Goal: Task Accomplishment & Management: Complete application form

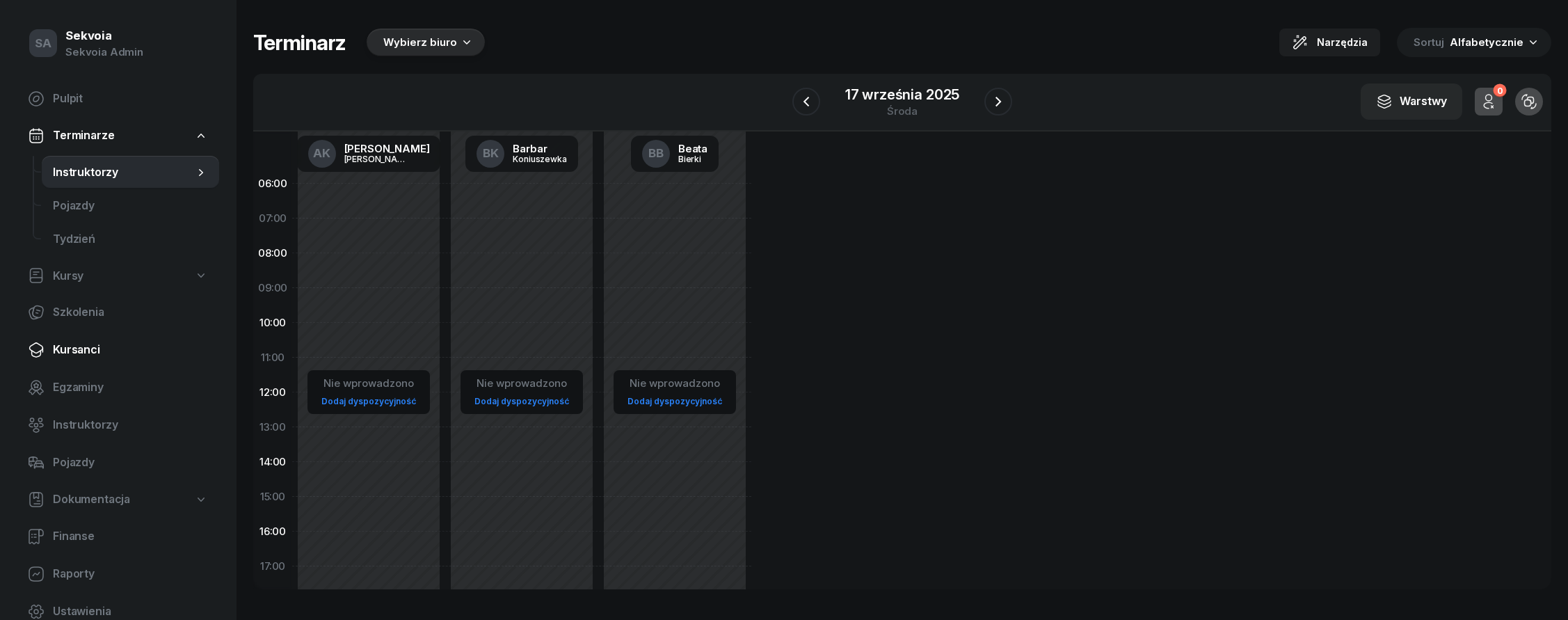
click at [128, 365] on link "Kursanci" at bounding box center [117, 350] width 203 height 34
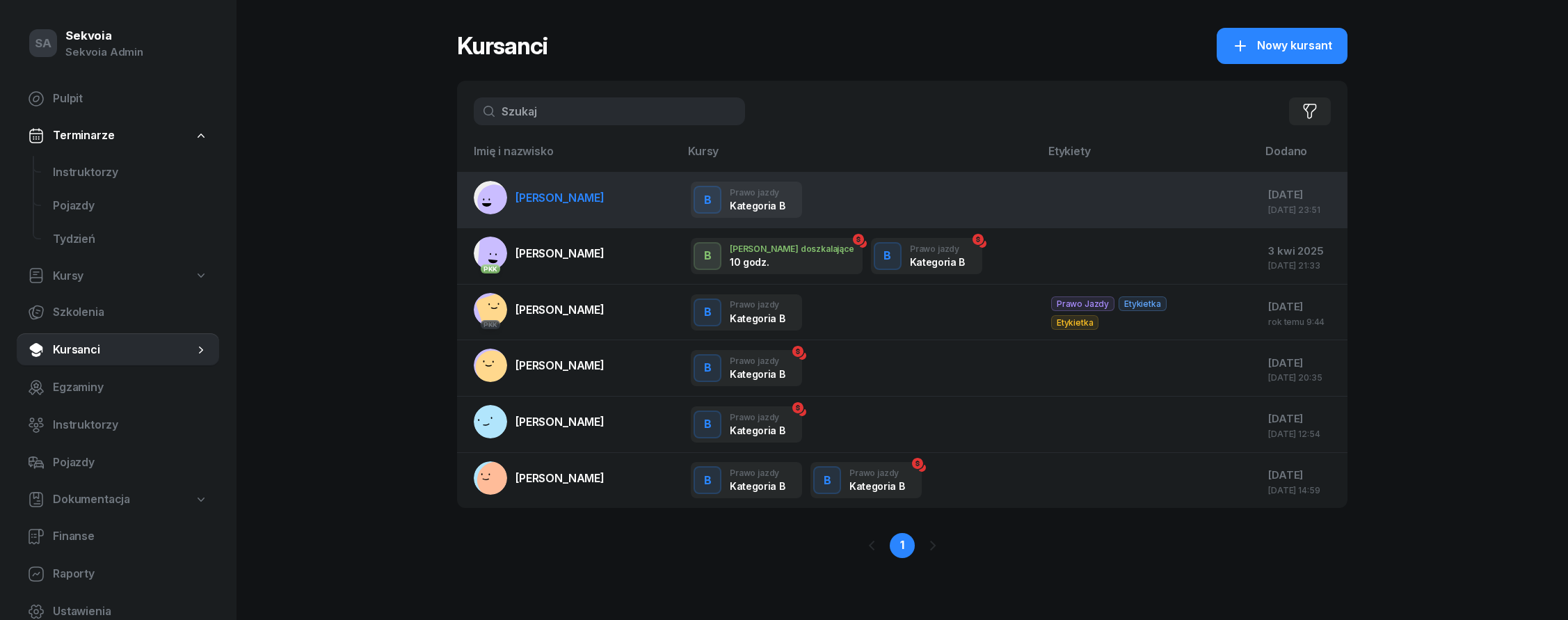
click at [556, 205] on link "[PERSON_NAME]" at bounding box center [539, 197] width 131 height 34
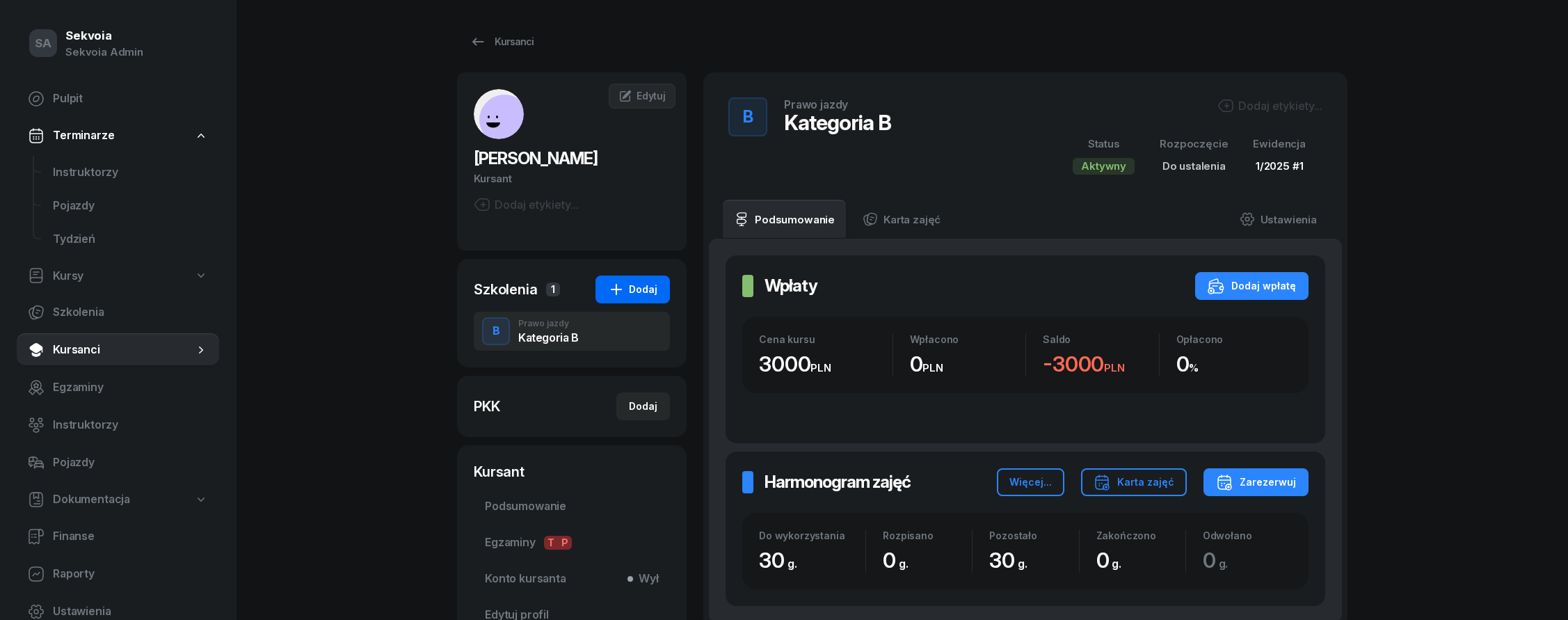
click at [631, 292] on div "Dodaj" at bounding box center [632, 289] width 49 height 16
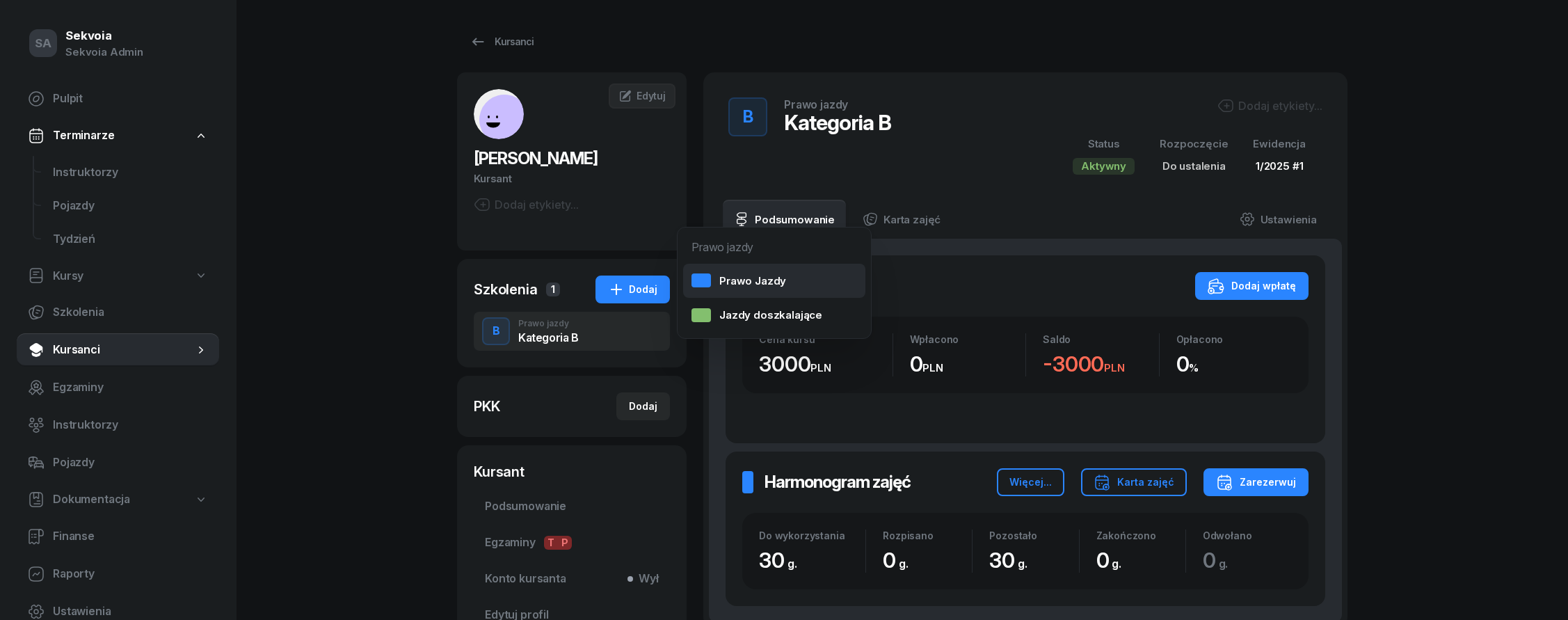
click at [720, 280] on div "Prawo Jazdy" at bounding box center [739, 281] width 95 height 18
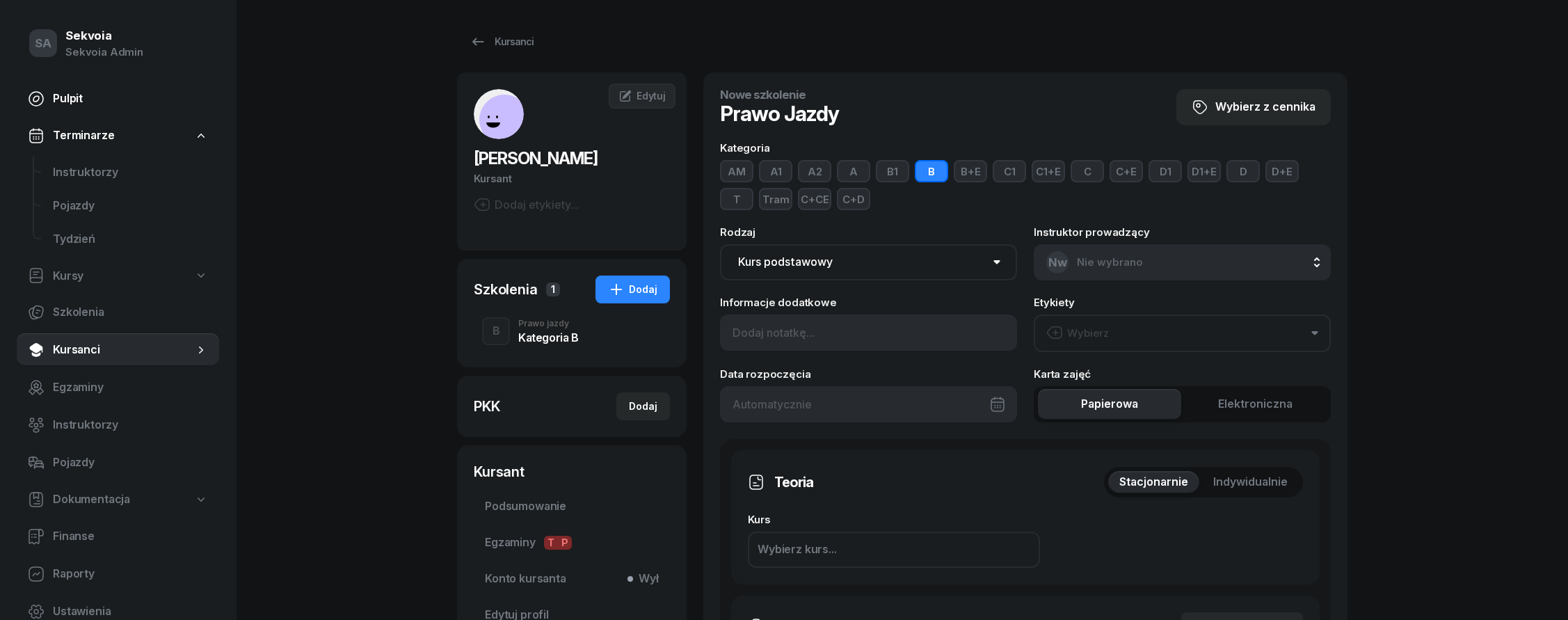
click at [83, 96] on span "Pulpit" at bounding box center [131, 99] width 155 height 18
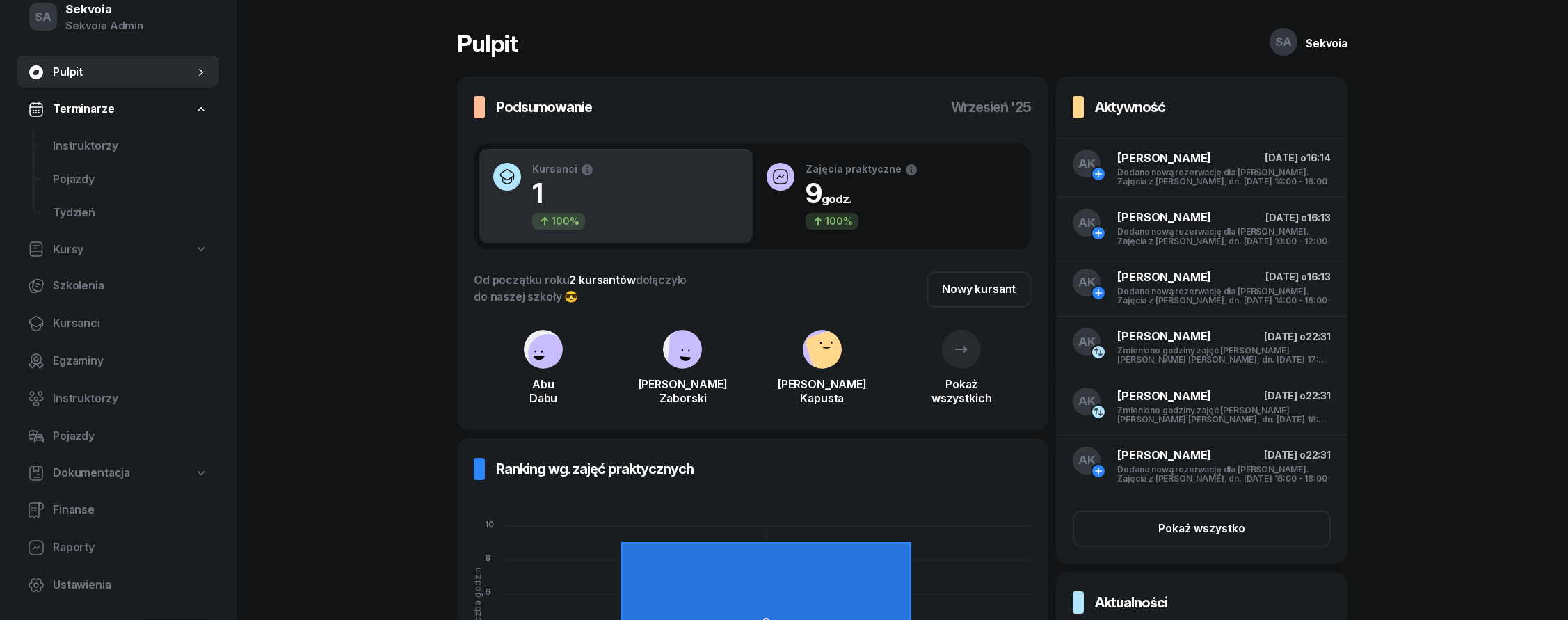
scroll to position [72, 0]
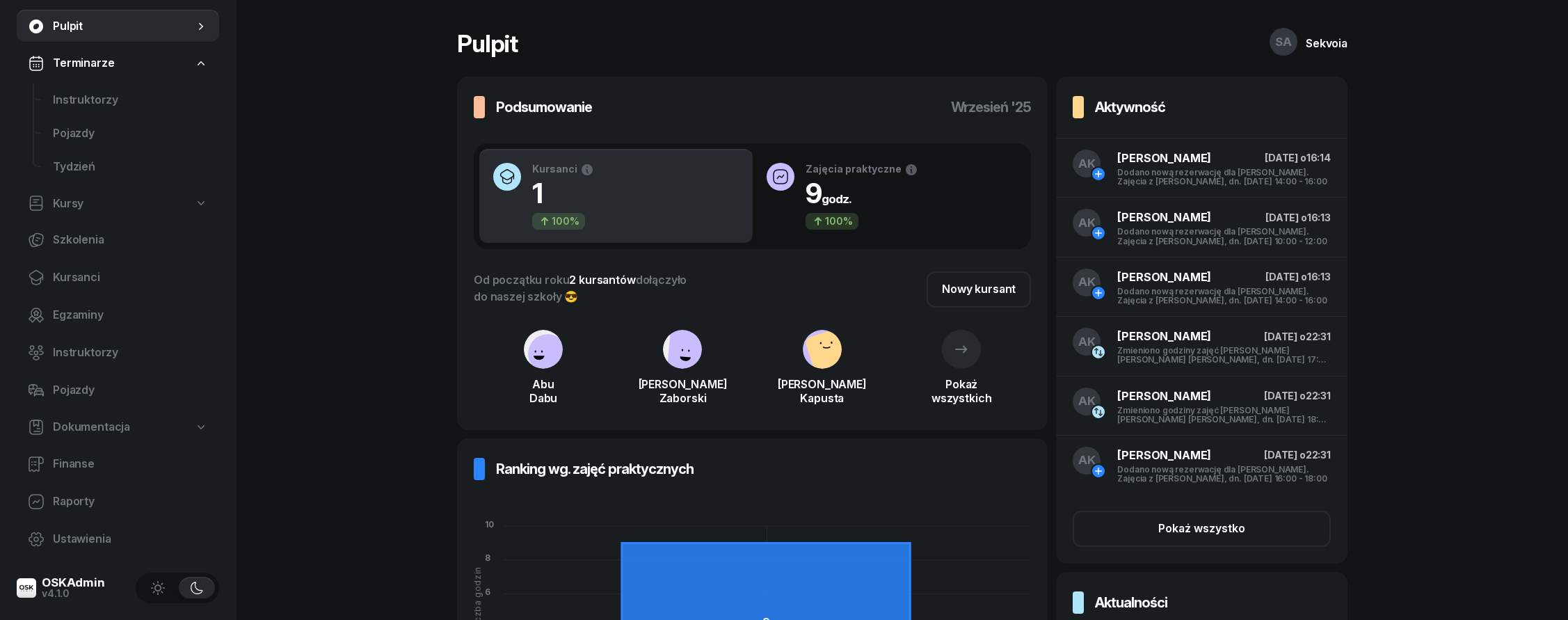
click at [123, 74] on link "Terminarze" at bounding box center [117, 63] width 203 height 32
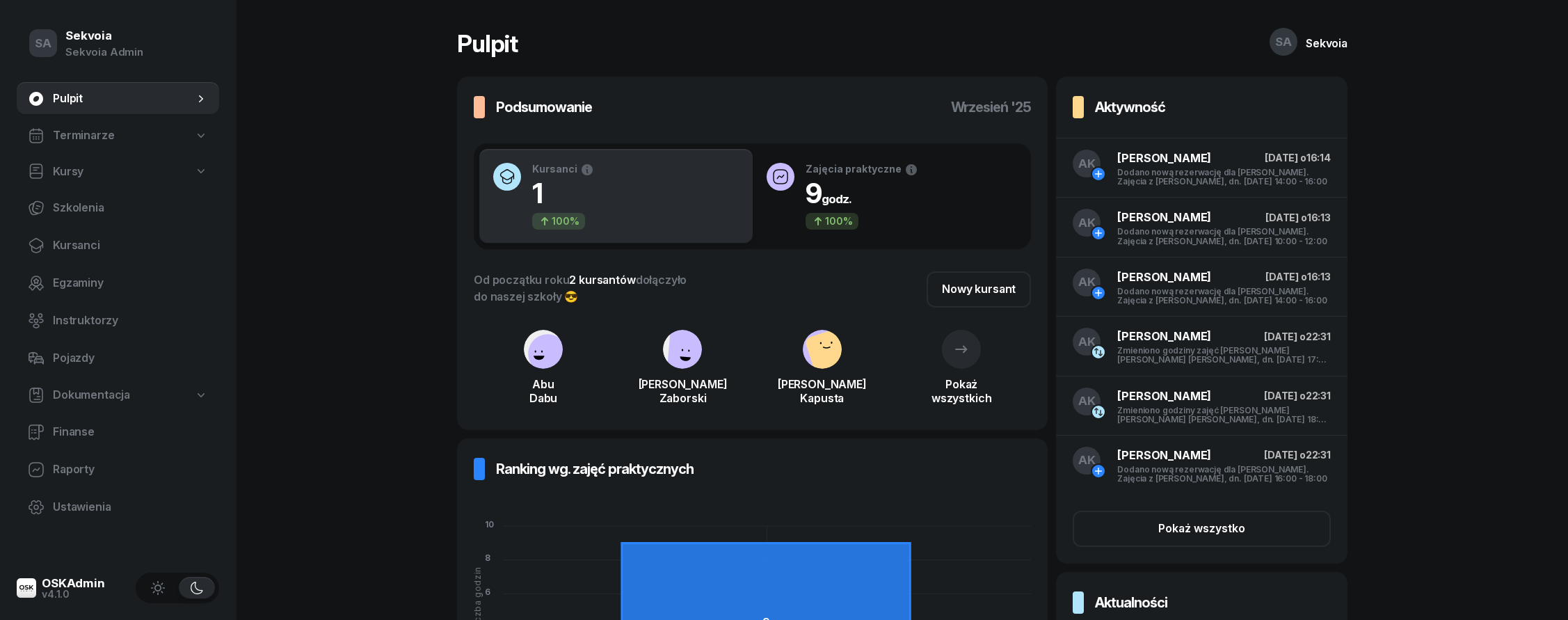
scroll to position [0, 0]
click at [117, 72] on div "SA Sekvoia Sekvoia Admin" at bounding box center [117, 45] width 203 height 57
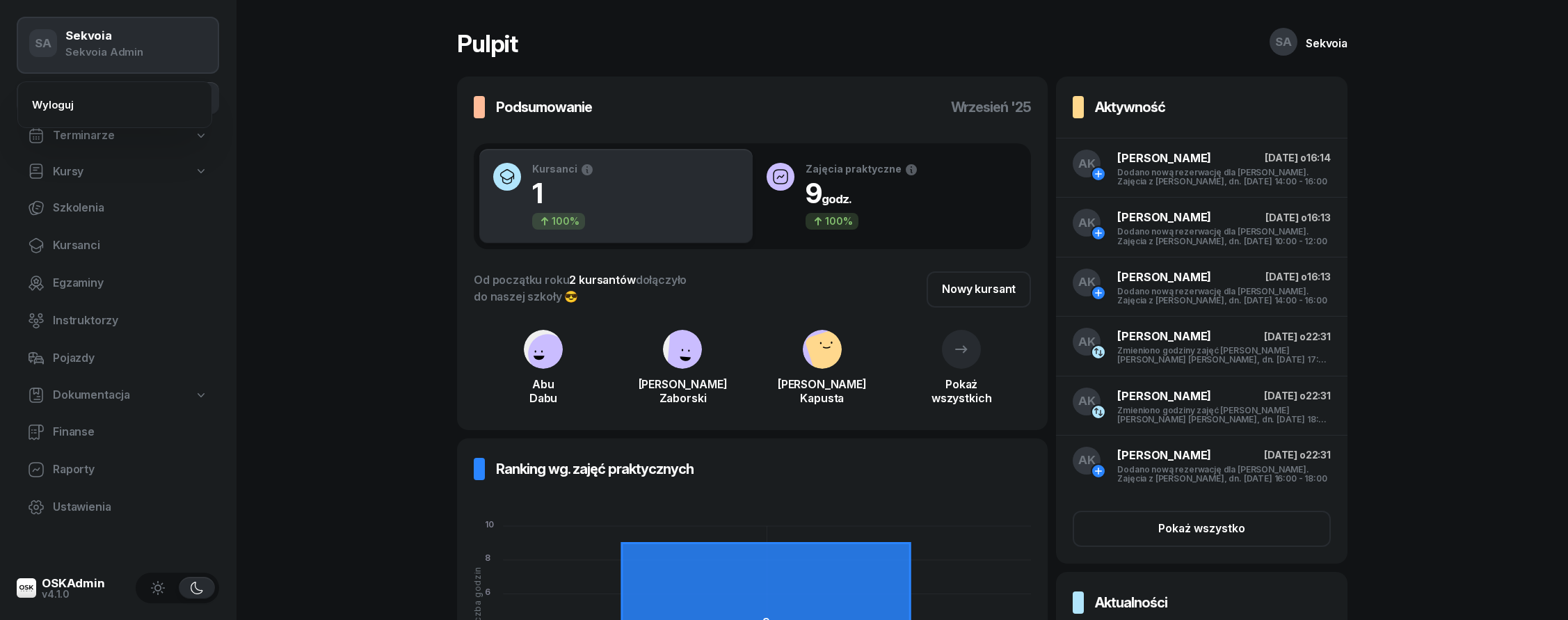
click at [236, 40] on div "SA Sekvoia Sekvoia Admin Pulpit Terminarze Kursy Szkolenia Kursanci Egzaminy In…" at bounding box center [118, 310] width 236 height 620
